Goal: Task Accomplishment & Management: Manage account settings

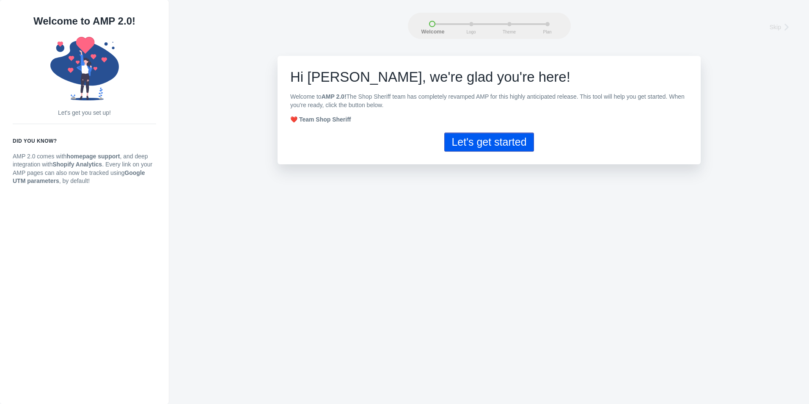
click at [504, 148] on button "Let's get started" at bounding box center [488, 141] width 89 height 19
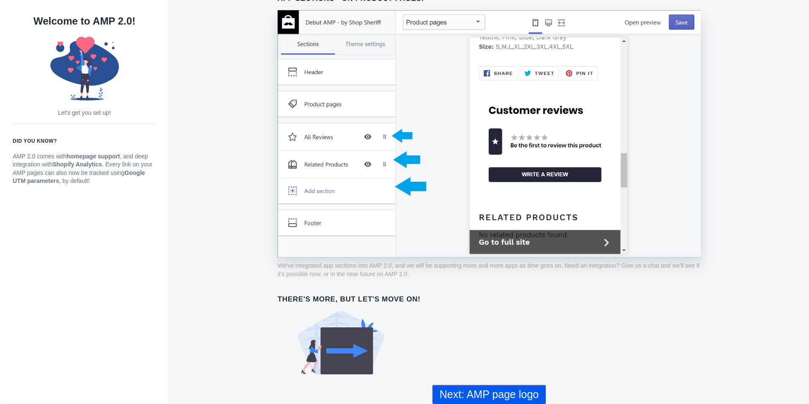
click at [460, 393] on button "Next: AMP page logo" at bounding box center [489, 394] width 113 height 19
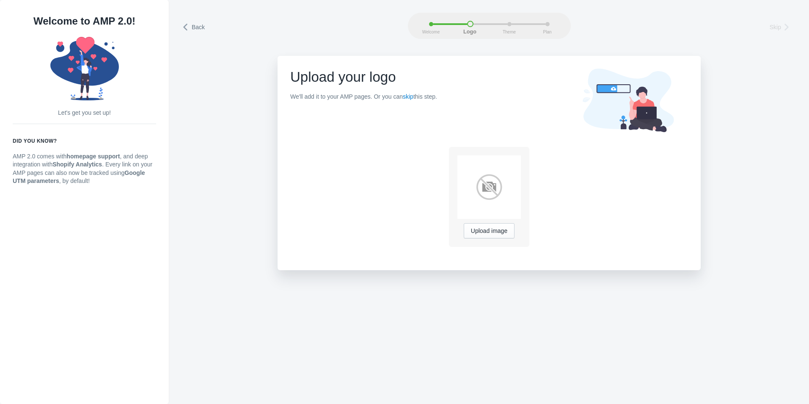
click at [481, 184] on img at bounding box center [488, 186] width 63 height 63
click at [503, 233] on span "Upload image" at bounding box center [489, 231] width 36 height 7
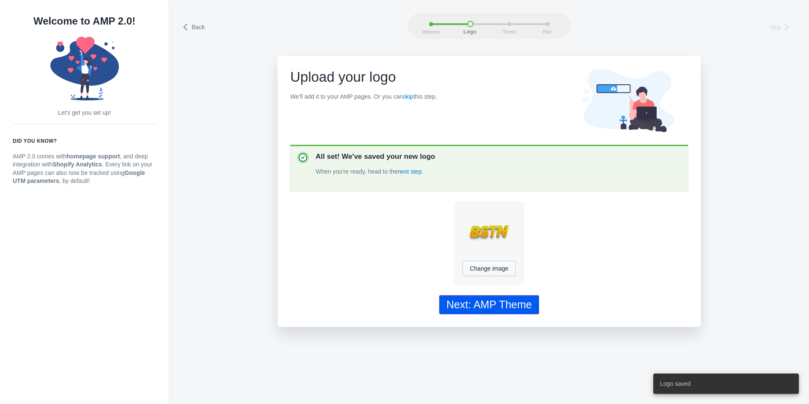
click at [493, 311] on div "Next: AMP Theme" at bounding box center [488, 304] width 85 height 12
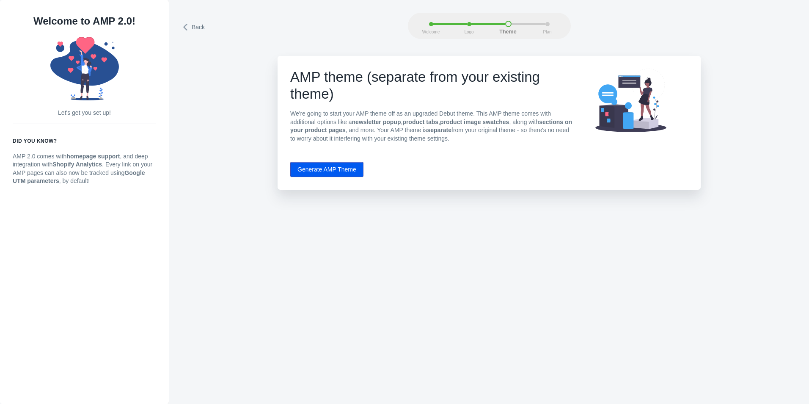
click at [336, 166] on button "Generate AMP Theme" at bounding box center [326, 169] width 73 height 15
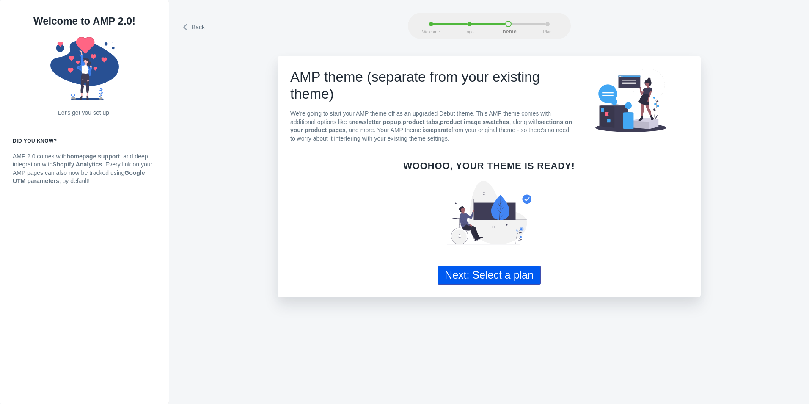
click at [180, 26] on div "Back Welcome Logo Theme Plan Back Welcome Logo Theme Plan AMP theme (separate f…" at bounding box center [489, 40] width 640 height 81
click at [187, 27] on icon at bounding box center [186, 27] width 8 height 8
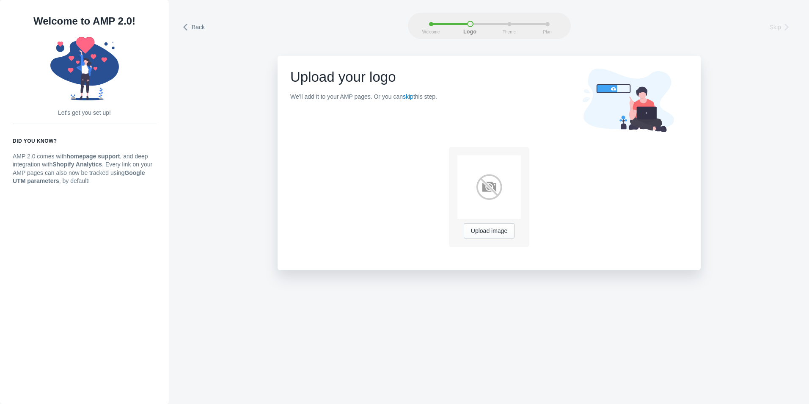
drag, startPoint x: 85, startPoint y: 23, endPoint x: 94, endPoint y: 34, distance: 14.1
click at [86, 25] on h1 "Welcome to AMP 2.0!" at bounding box center [84, 21] width 143 height 17
drag, startPoint x: 95, startPoint y: 35, endPoint x: 94, endPoint y: 43, distance: 8.5
click at [95, 35] on div "Welcome to AMP 2.0! Let's get you set up! Did you know? AMP 2.0 comes with home…" at bounding box center [84, 102] width 143 height 179
click at [94, 68] on use at bounding box center [84, 68] width 69 height 63
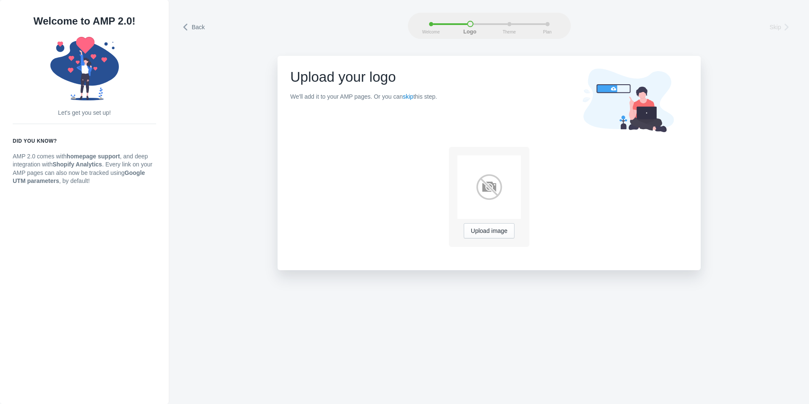
click at [190, 30] on icon at bounding box center [186, 27] width 8 height 8
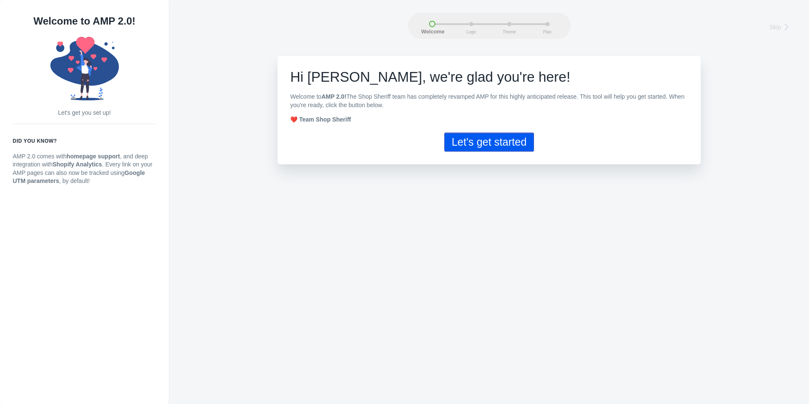
click at [190, 30] on div "Welcome Logo Theme Plan Skip" at bounding box center [489, 26] width 615 height 26
